Goal: Transaction & Acquisition: Purchase product/service

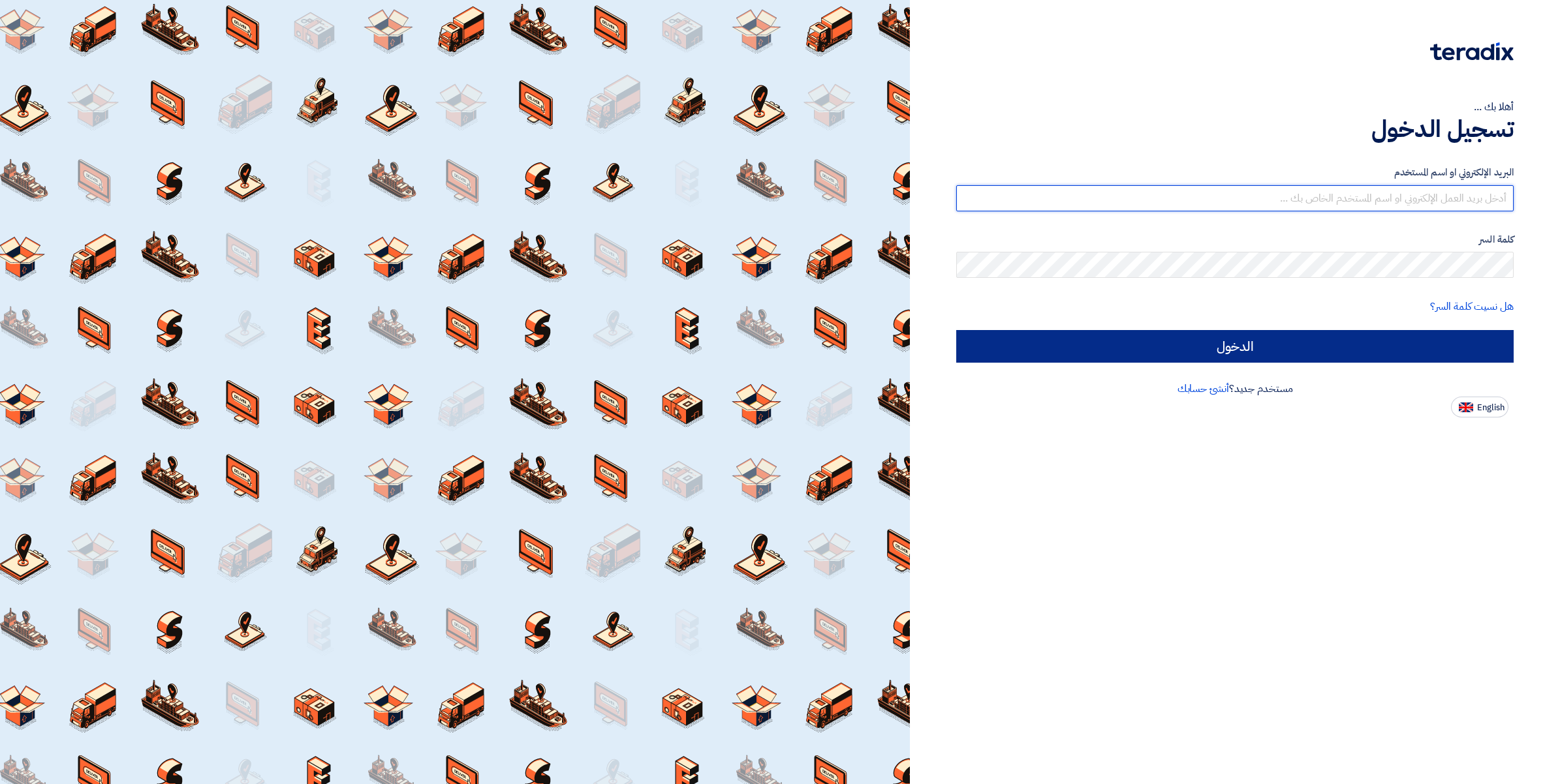
type input "[PERSON_NAME][EMAIL_ADDRESS][DOMAIN_NAME]"
click at [1244, 349] on input "الدخول" at bounding box center [1235, 346] width 558 height 33
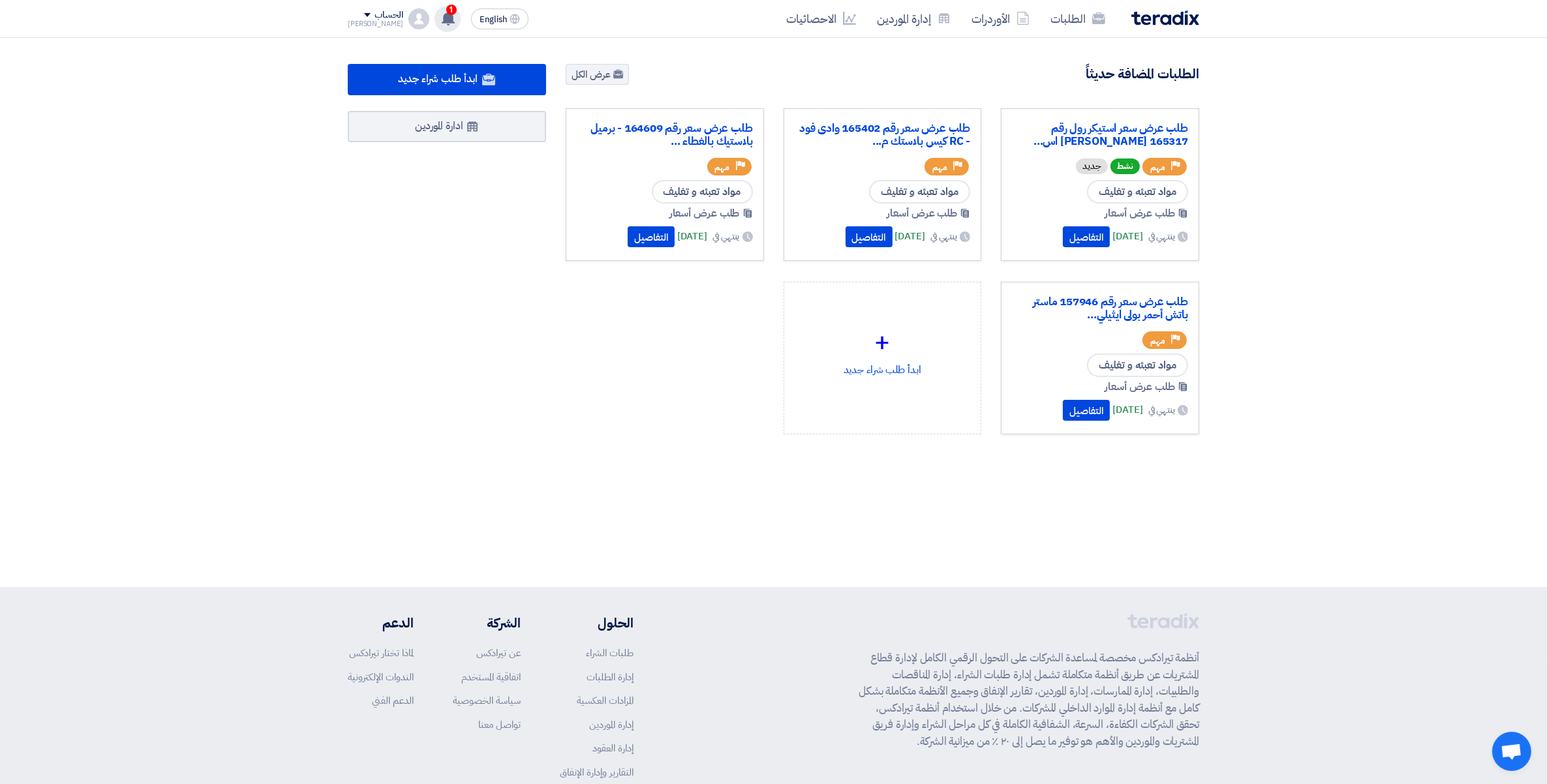
click at [447, 11] on span "1" at bounding box center [451, 10] width 11 height 11
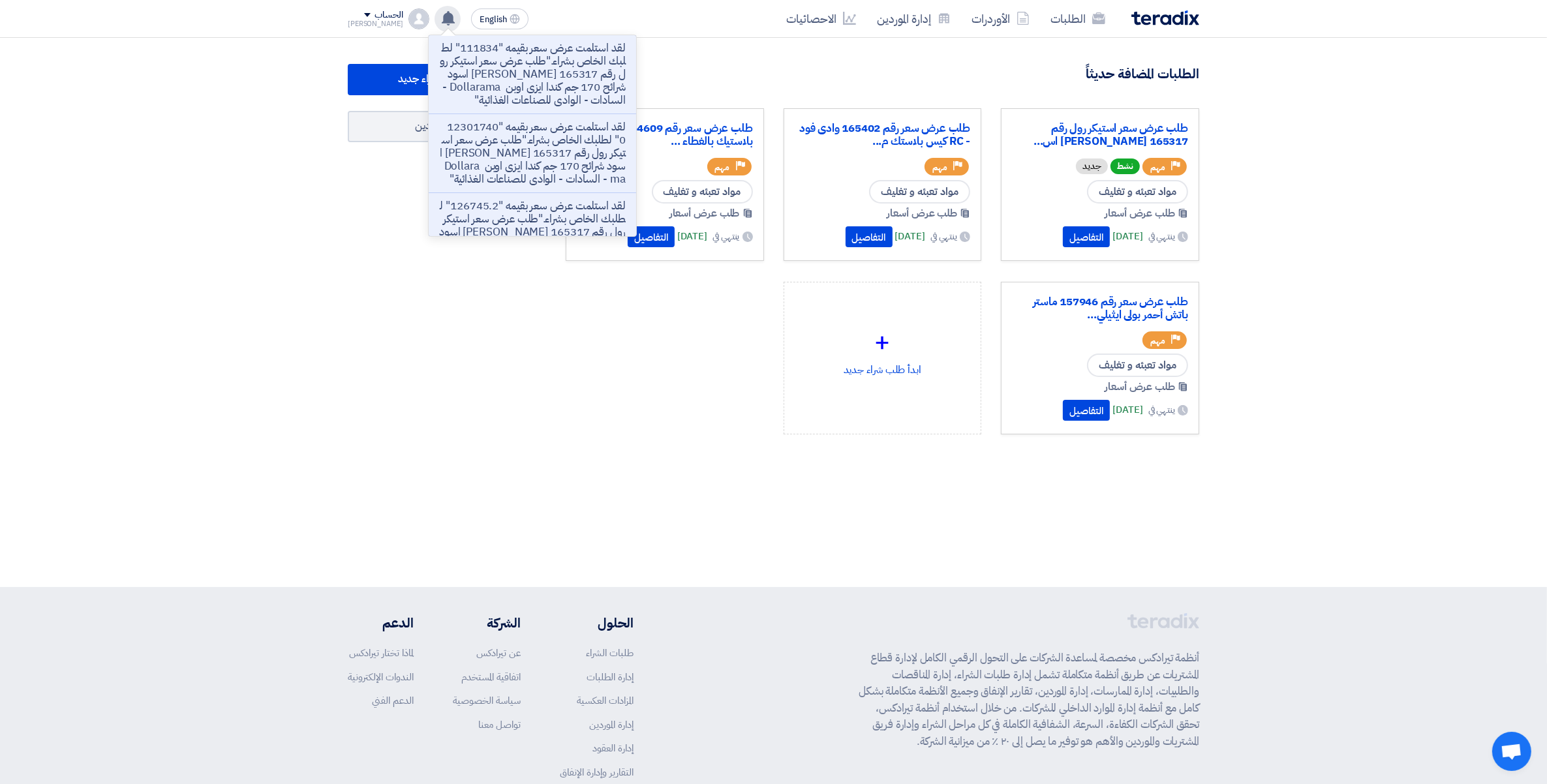
drag, startPoint x: 448, startPoint y: 30, endPoint x: 465, endPoint y: 59, distance: 33.6
click at [465, 58] on p "لقد استلمت عرض سعر بقيمه "111834" لطلبك الخاص بشراء."طلب عرض سعر استيكر رول رقم…" at bounding box center [531, 74] width 186 height 66
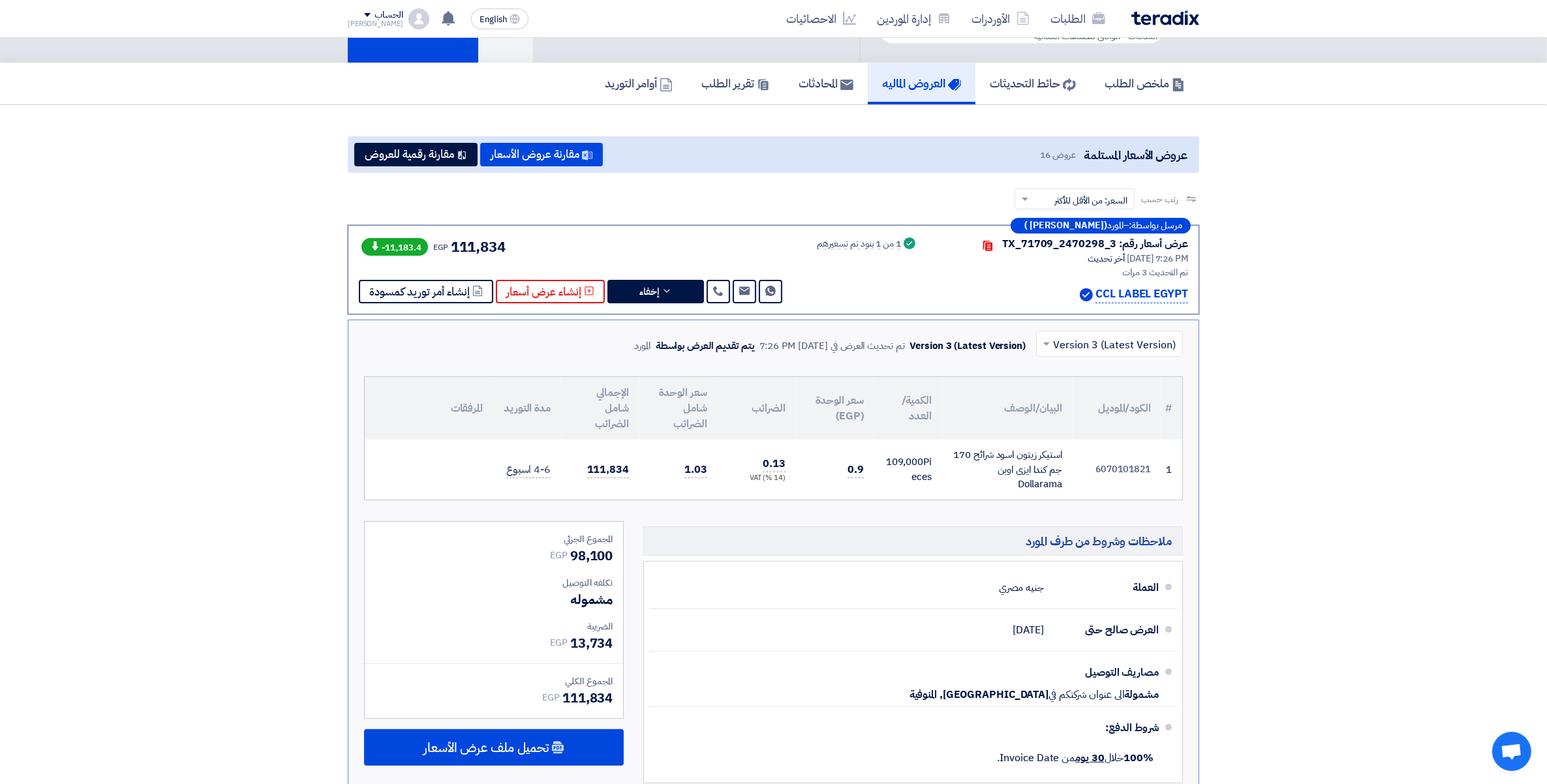
scroll to position [137, 0]
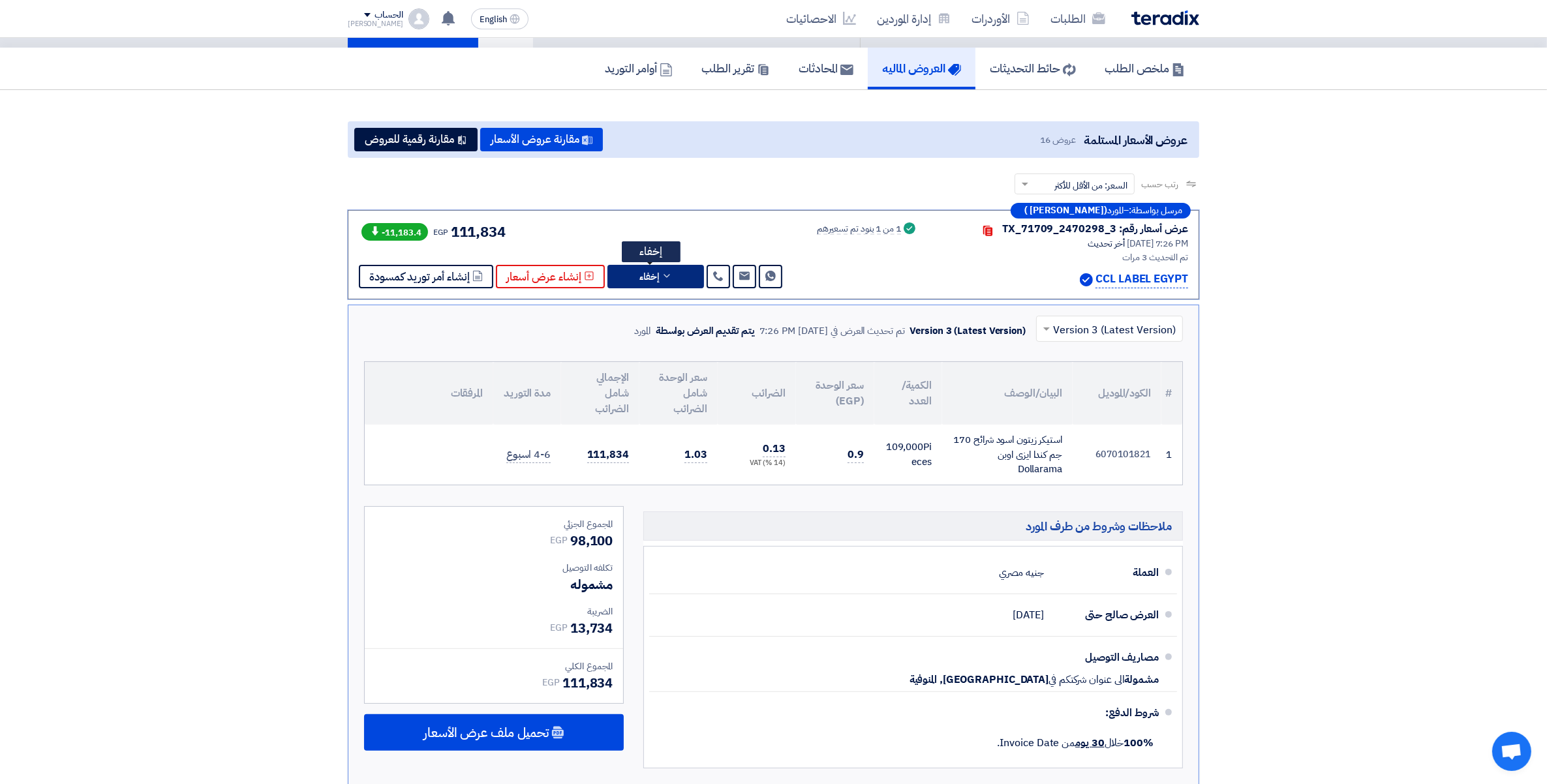
click at [682, 271] on button "إخفاء" at bounding box center [656, 277] width 96 height 23
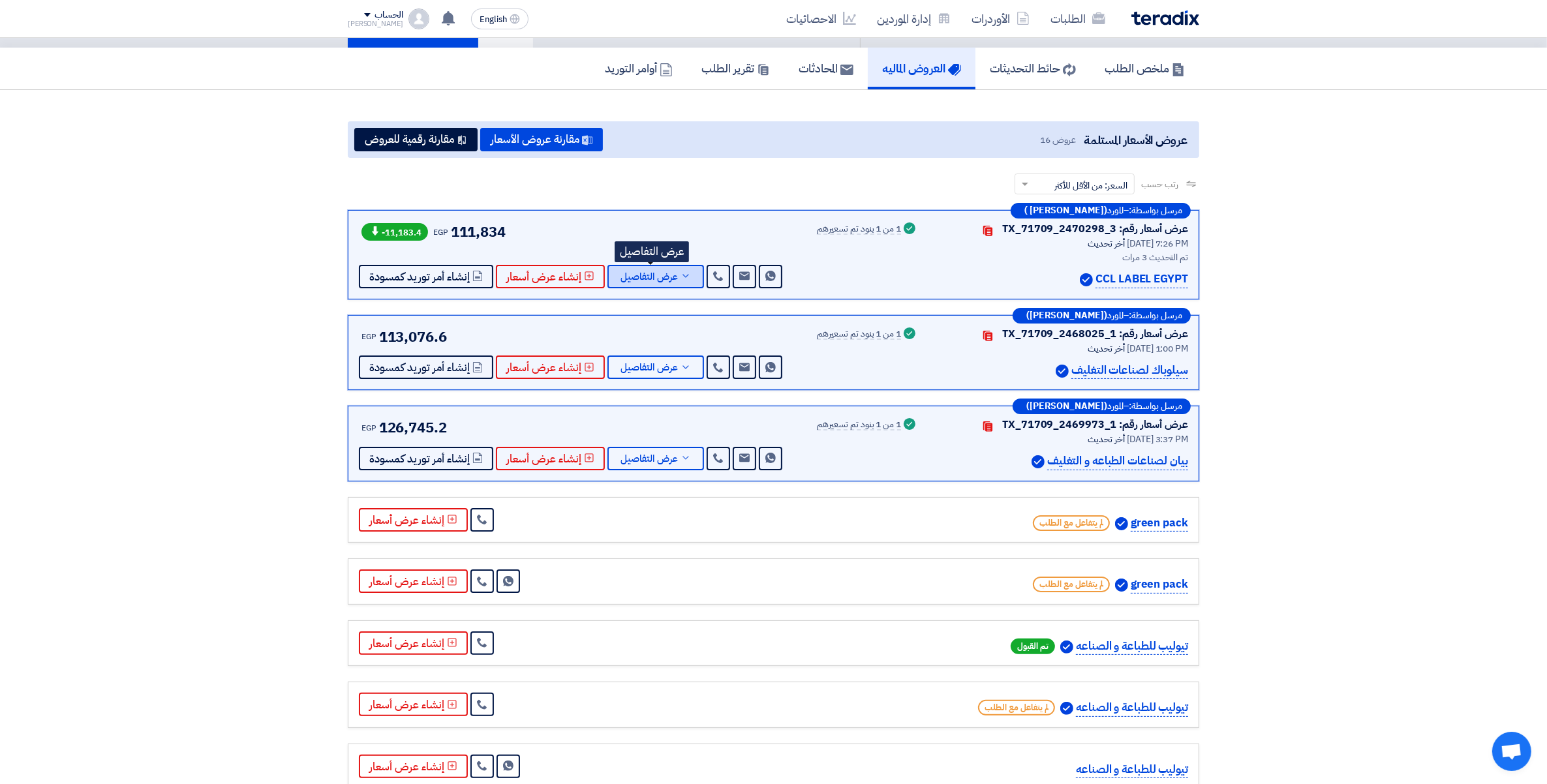
click at [682, 274] on use at bounding box center [685, 275] width 6 height 3
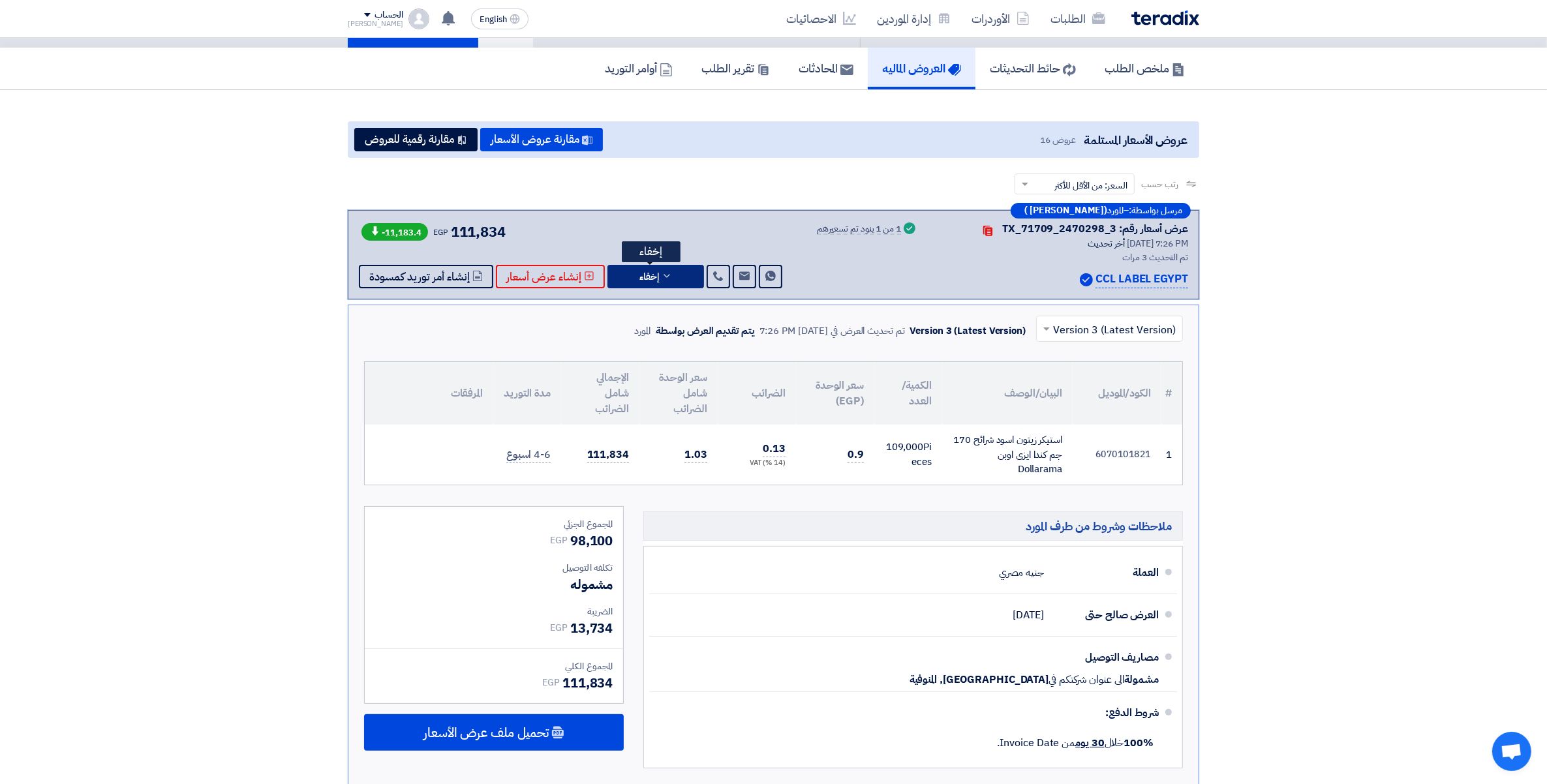
click at [680, 273] on button "إخفاء" at bounding box center [656, 277] width 96 height 23
